Goal: Task Accomplishment & Management: Manage account settings

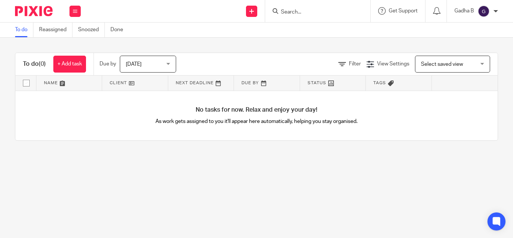
click at [483, 13] on img at bounding box center [484, 11] width 12 height 12
click at [472, 32] on span "My profile" at bounding box center [466, 29] width 23 height 5
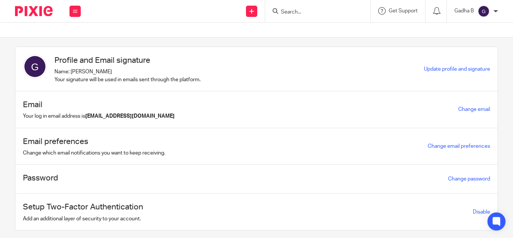
scroll to position [6, 0]
click at [465, 111] on link "Change email" at bounding box center [475, 108] width 32 height 5
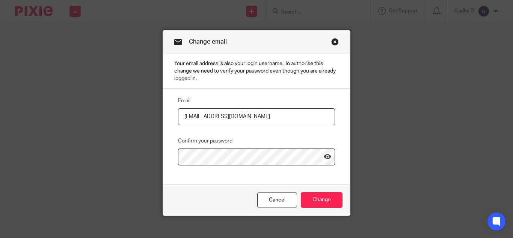
drag, startPoint x: 256, startPoint y: 116, endPoint x: 205, endPoint y: 115, distance: 50.4
click at [205, 115] on input "[EMAIL_ADDRESS][DOMAIN_NAME]" at bounding box center [256, 116] width 157 height 17
type input "gadha.b@riseaccouting.co.uk"
click at [238, 133] on div "Email gadha.b@riseaccouting.co.uk Confirm your password" at bounding box center [250, 130] width 169 height 69
click at [326, 158] on icon at bounding box center [328, 157] width 8 height 8
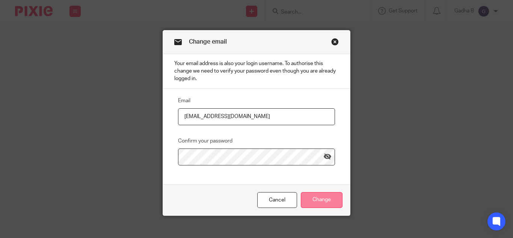
click at [319, 198] on input "Change" at bounding box center [322, 200] width 42 height 16
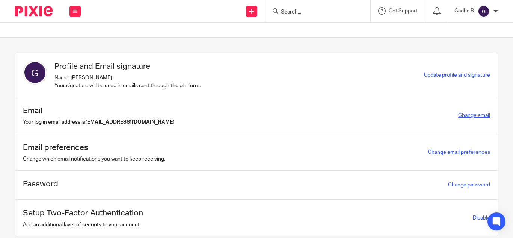
click at [459, 115] on link "Change email" at bounding box center [475, 115] width 32 height 5
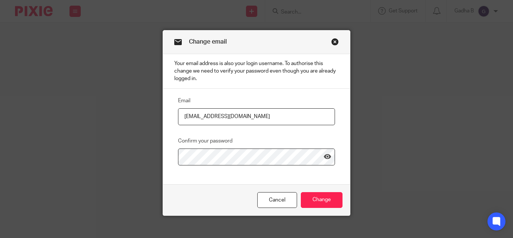
click at [229, 118] on input "[EMAIL_ADDRESS][DOMAIN_NAME]" at bounding box center [256, 116] width 157 height 17
type input "[EMAIL_ADDRESS][DOMAIN_NAME]"
click at [213, 182] on div "Email [EMAIL_ADDRESS][DOMAIN_NAME] Confirm your password" at bounding box center [256, 136] width 187 height 95
click at [328, 153] on icon at bounding box center [328, 157] width 8 height 8
click at [315, 200] on input "Change" at bounding box center [322, 200] width 42 height 16
